Goal: Register for event/course

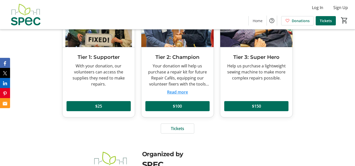
scroll to position [702, 0]
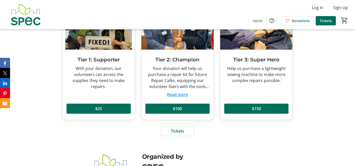
click at [180, 92] on button "Read more" at bounding box center [177, 95] width 21 height 6
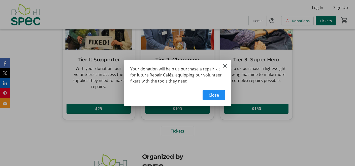
scroll to position [0, 0]
click at [223, 66] on mat-icon "Close" at bounding box center [225, 66] width 6 height 6
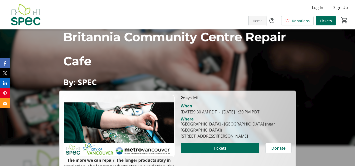
click at [257, 22] on span "Home" at bounding box center [258, 20] width 10 height 5
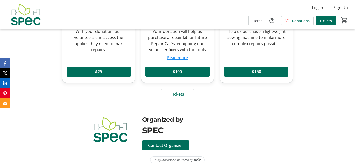
scroll to position [743, 0]
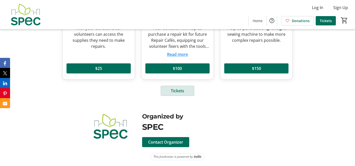
click at [180, 95] on span at bounding box center [177, 91] width 33 height 12
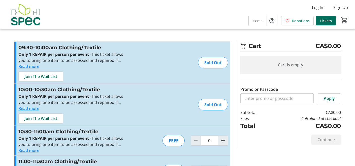
click at [30, 65] on button "Read more" at bounding box center [28, 66] width 21 height 6
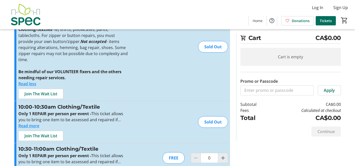
scroll to position [60, 0]
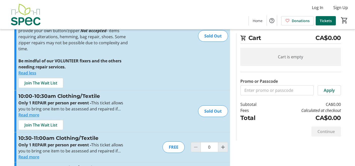
click at [32, 112] on button "Read more" at bounding box center [28, 115] width 21 height 6
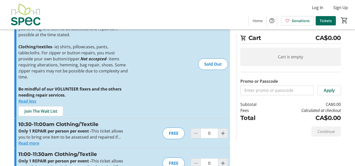
scroll to position [143, 0]
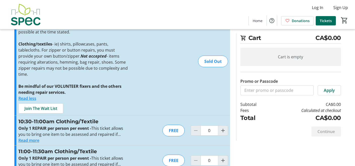
click at [32, 138] on button "Read more" at bounding box center [28, 141] width 21 height 6
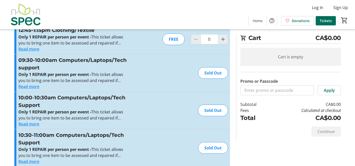
scroll to position [434, 0]
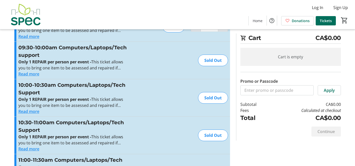
click at [38, 146] on button "Read more" at bounding box center [28, 149] width 21 height 6
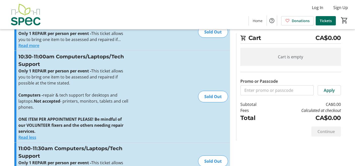
scroll to position [500, 0]
